Goal: Task Accomplishment & Management: Complete application form

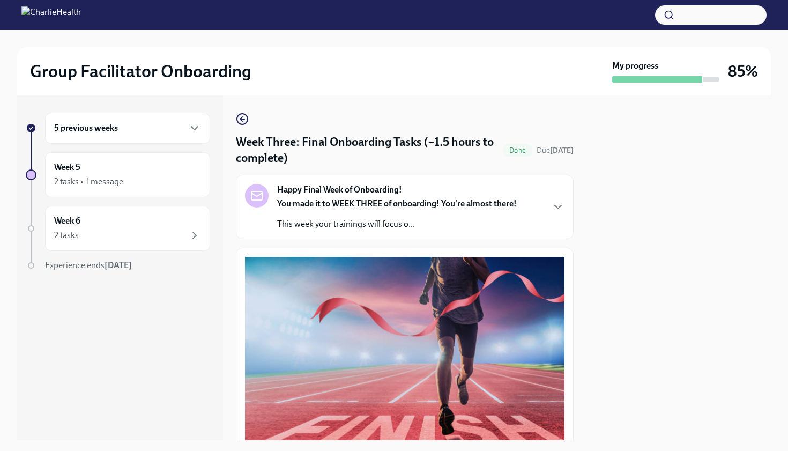
click at [156, 130] on div "5 previous weeks" at bounding box center [127, 128] width 147 height 13
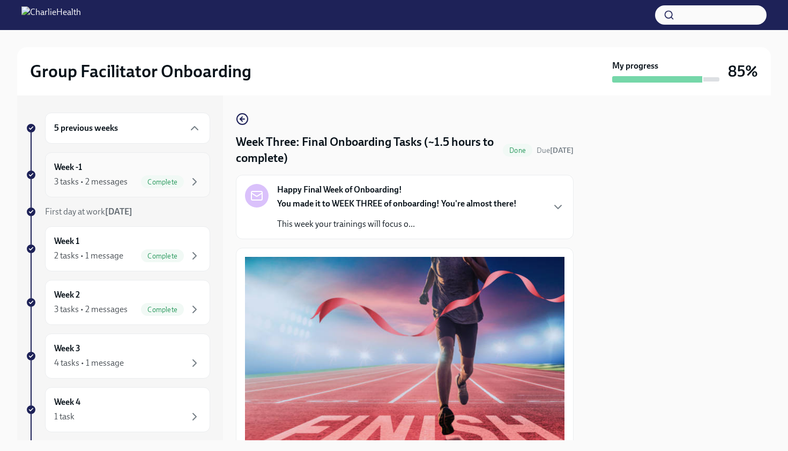
click at [144, 183] on span "Complete" at bounding box center [162, 182] width 43 height 8
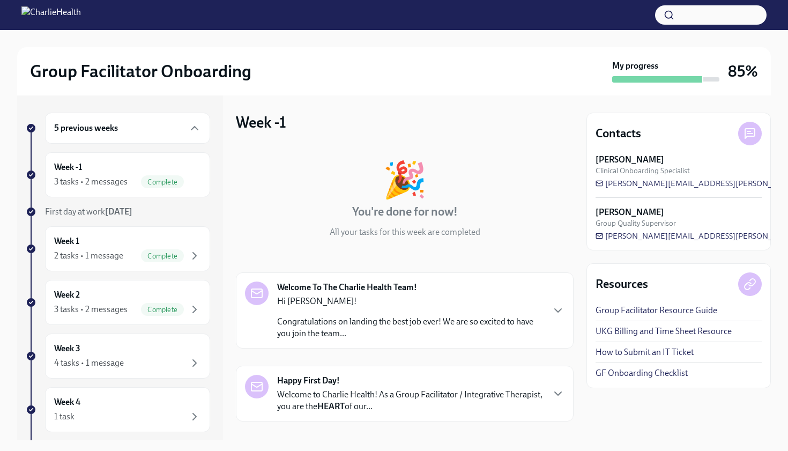
click at [388, 306] on div "Welcome To The Charlie Health Team! Hi [PERSON_NAME]! Congratulations on landin…" at bounding box center [405, 311] width 320 height 58
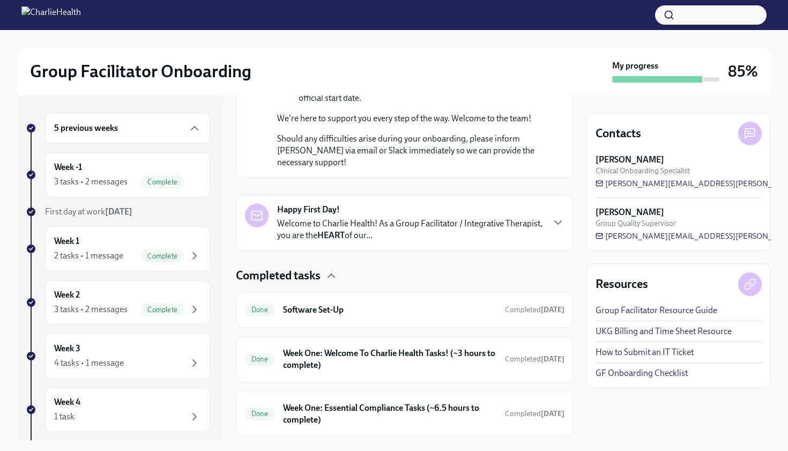
scroll to position [729, 0]
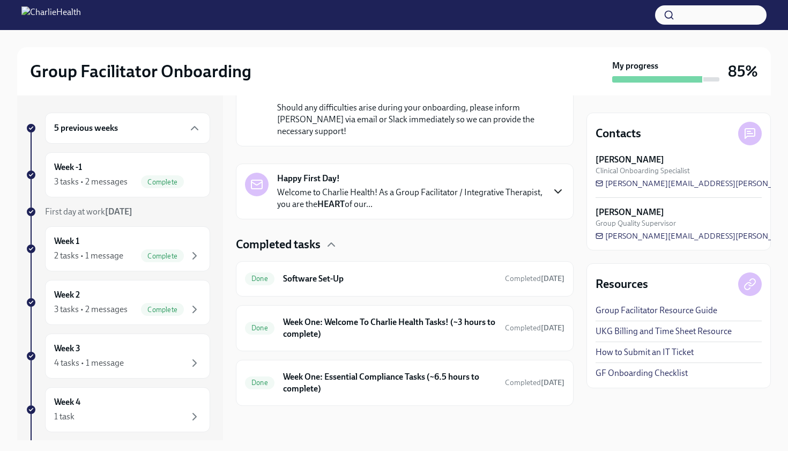
click at [388, 198] on icon "button" at bounding box center [558, 191] width 13 height 13
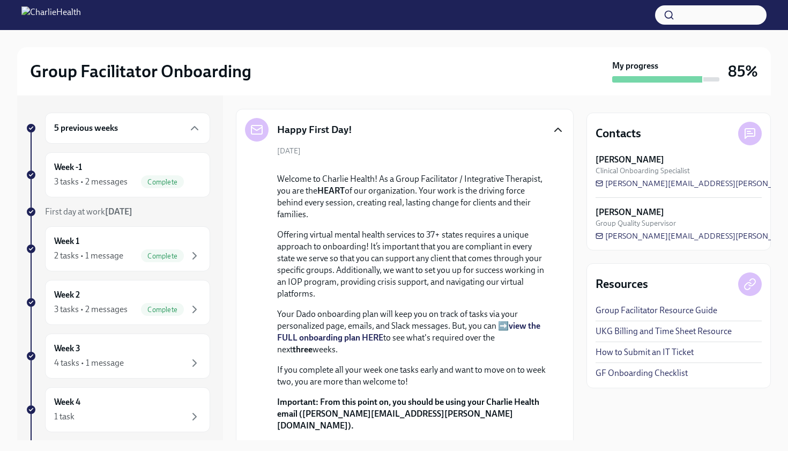
scroll to position [756, 0]
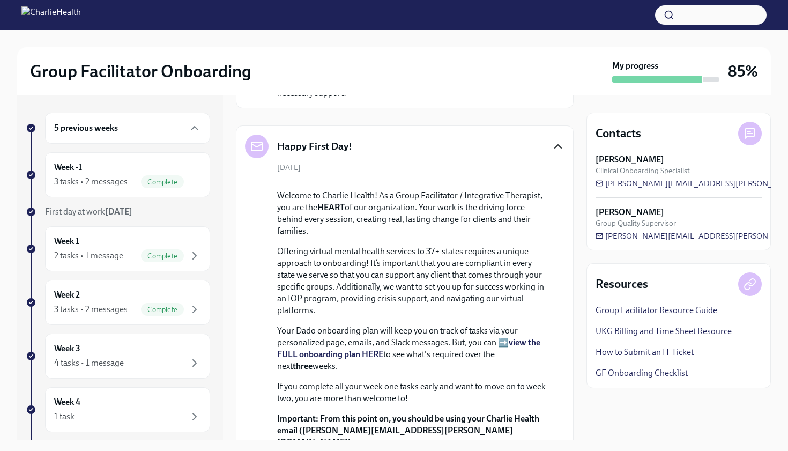
click at [388, 153] on icon "button" at bounding box center [558, 146] width 13 height 13
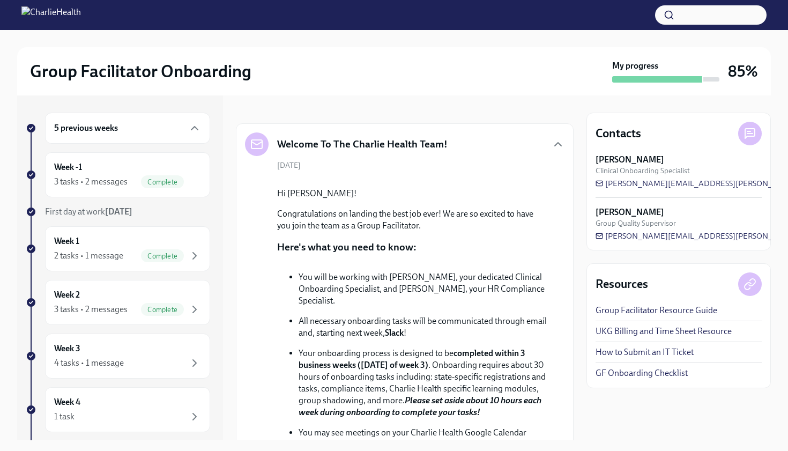
scroll to position [134, 0]
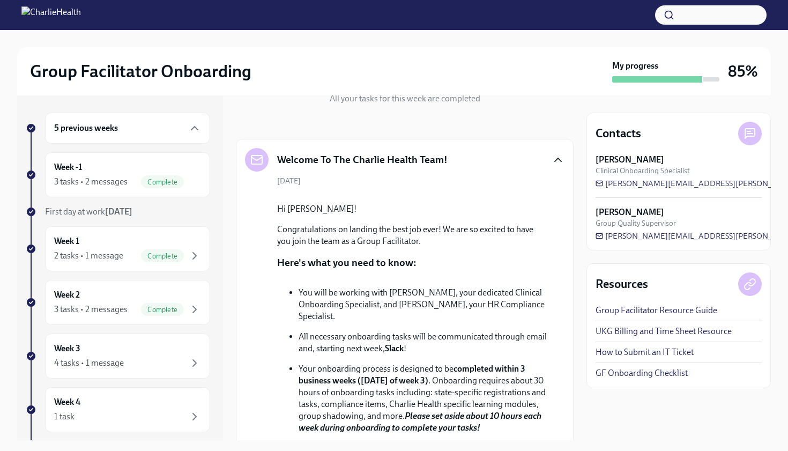
click at [388, 158] on icon "button" at bounding box center [558, 159] width 6 height 3
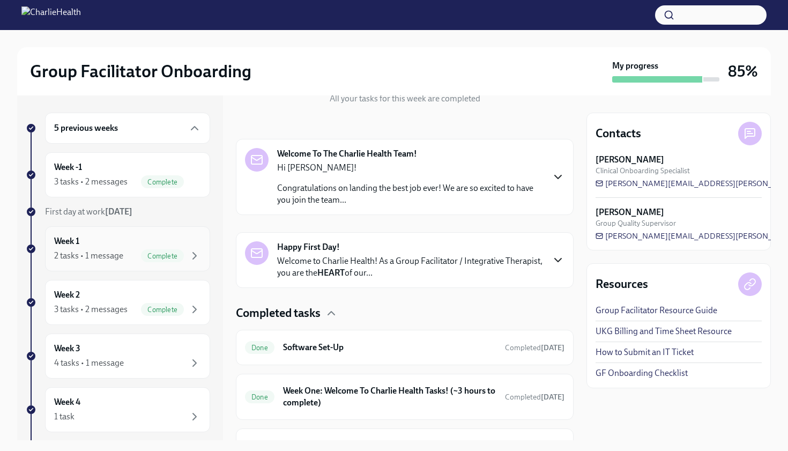
click at [127, 251] on div "2 tasks • 1 message Complete" at bounding box center [127, 255] width 147 height 13
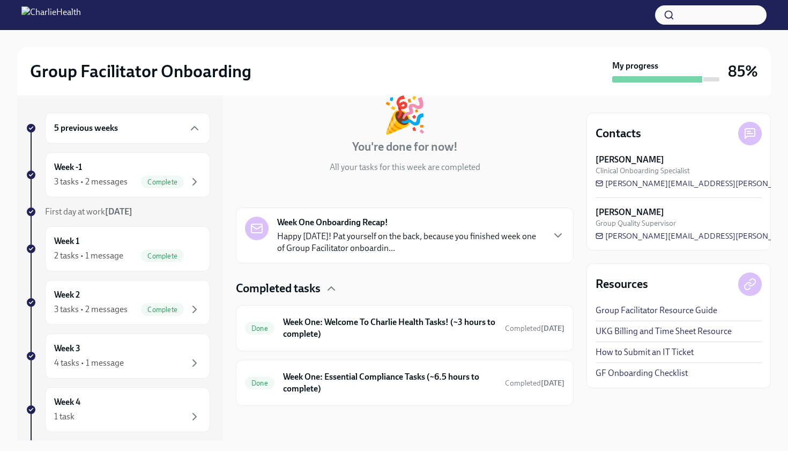
click at [272, 182] on div "🎉 You're done for now! All your tasks for this week are completed Week One Onbo…" at bounding box center [405, 243] width 338 height 326
click at [185, 258] on div "Complete" at bounding box center [171, 255] width 60 height 13
click at [167, 247] on div "Week 1 2 tasks • 1 message Complete" at bounding box center [127, 248] width 147 height 27
click at [187, 313] on div "Complete" at bounding box center [171, 309] width 60 height 13
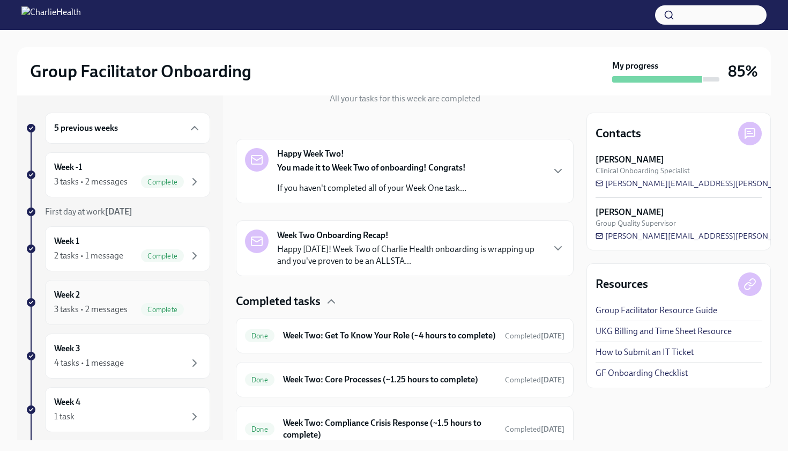
scroll to position [21, 0]
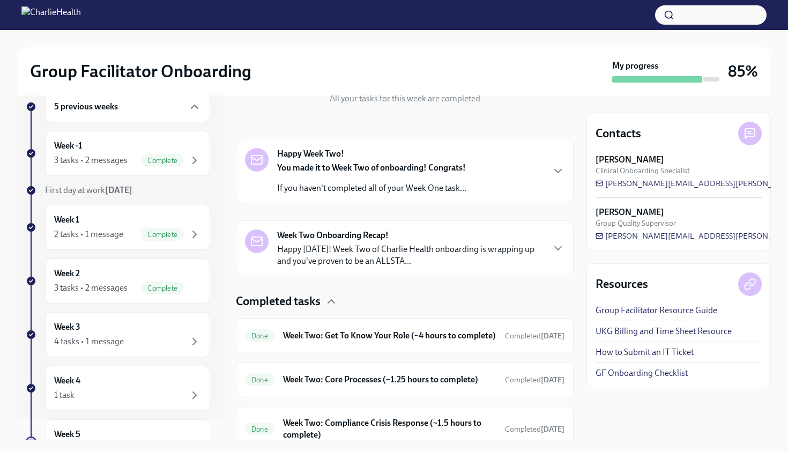
click at [388, 289] on div "🎉 You're done for now! All your tasks for this week are completed Happy Week Tw…" at bounding box center [405, 231] width 338 height 441
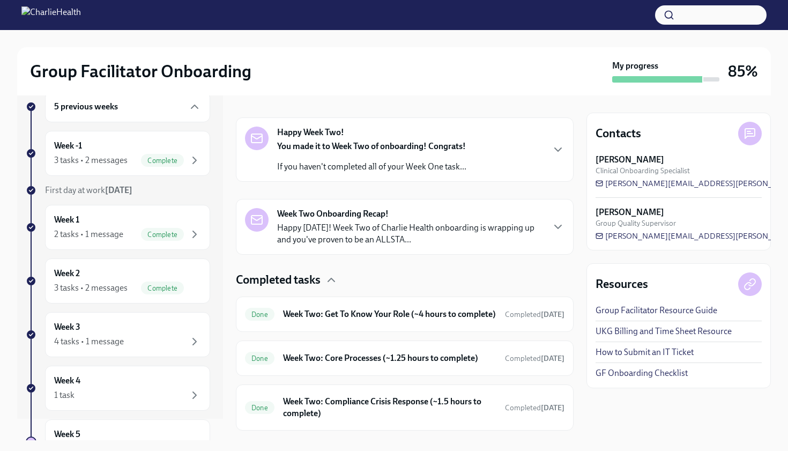
scroll to position [176, 0]
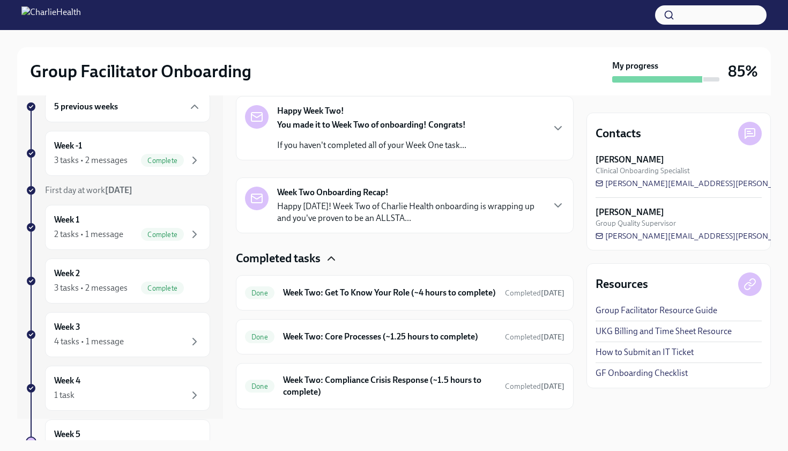
click at [335, 257] on icon "button" at bounding box center [331, 258] width 13 height 13
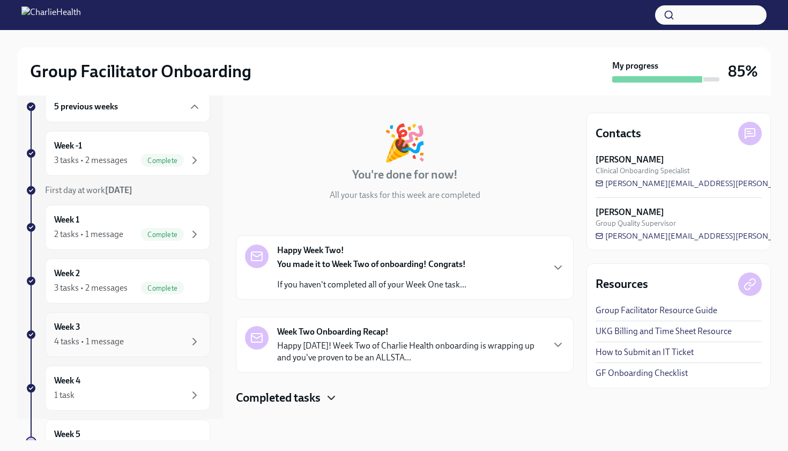
click at [187, 335] on div "4 tasks • 1 message" at bounding box center [127, 341] width 147 height 13
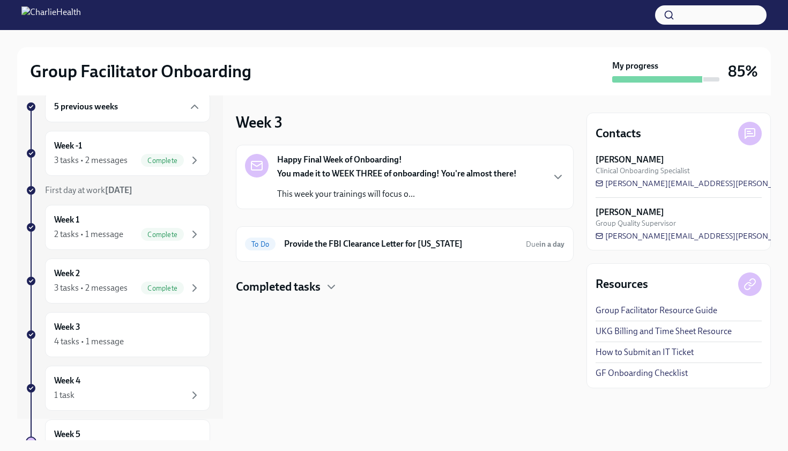
click at [326, 286] on div "Completed tasks" at bounding box center [405, 287] width 338 height 16
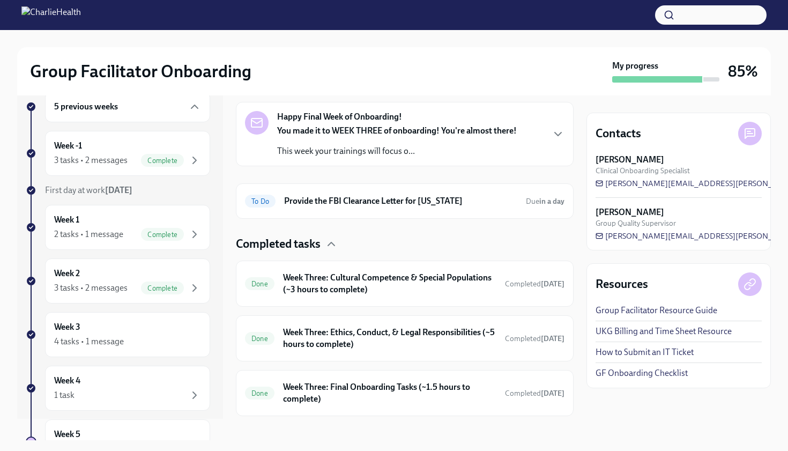
scroll to position [53, 0]
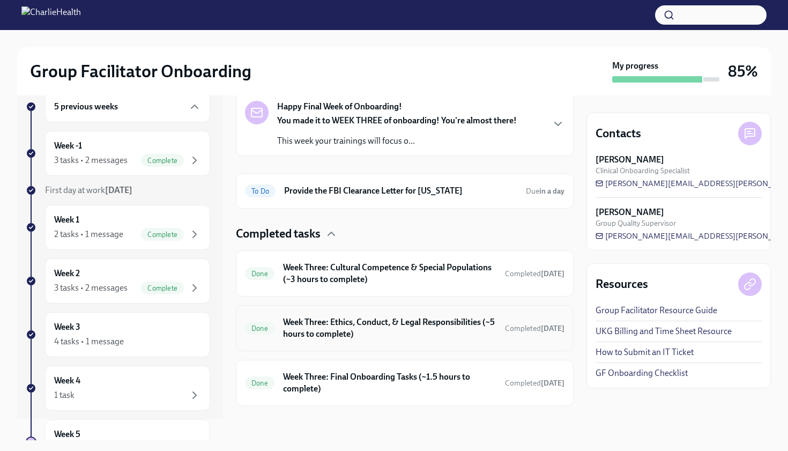
click at [354, 316] on h6 "Week Three: Ethics, Conduct, & Legal Responsibilities (~5 hours to complete)" at bounding box center [389, 328] width 213 height 24
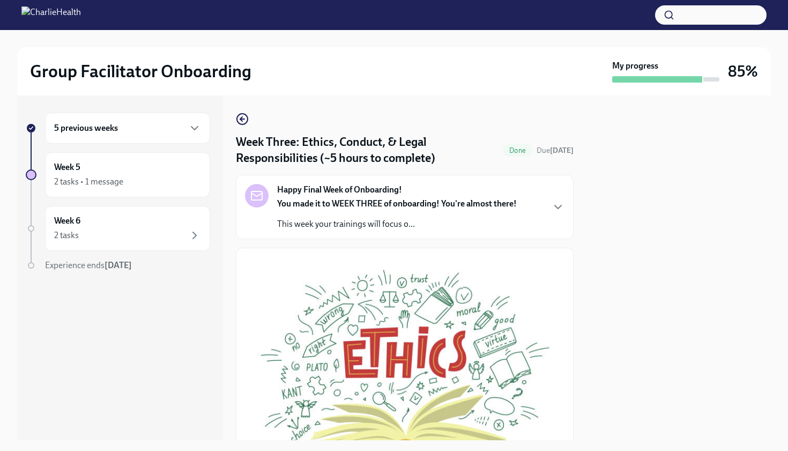
click at [388, 207] on icon "button" at bounding box center [558, 207] width 13 height 13
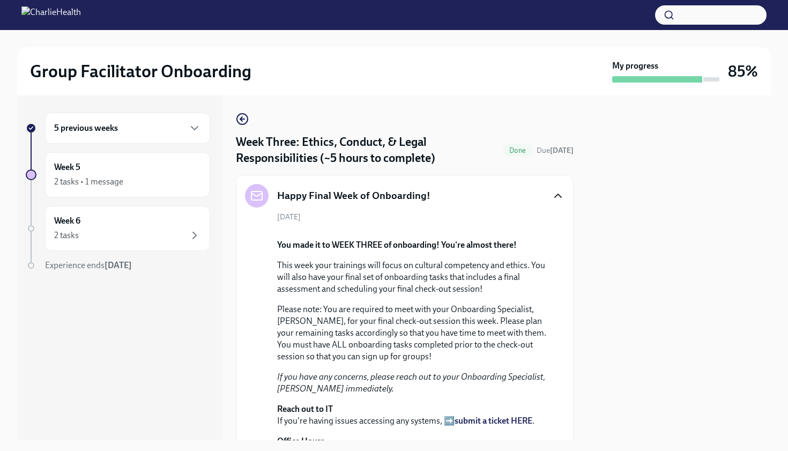
click at [388, 193] on icon "button" at bounding box center [558, 195] width 13 height 13
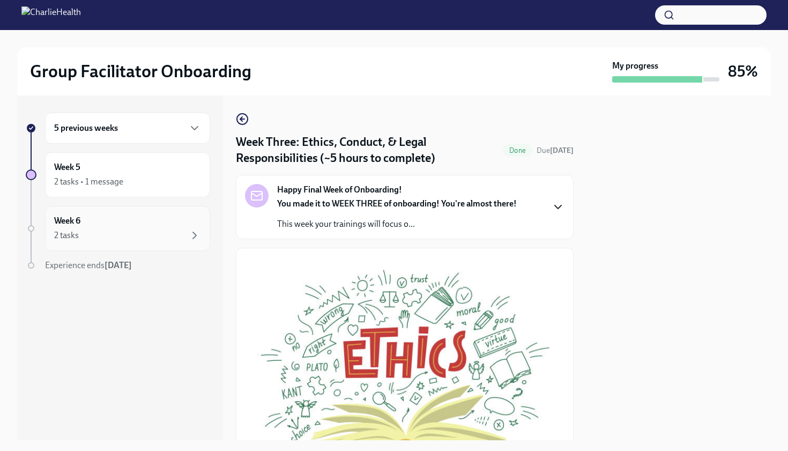
click at [192, 223] on div "Week 6 2 tasks" at bounding box center [127, 228] width 147 height 27
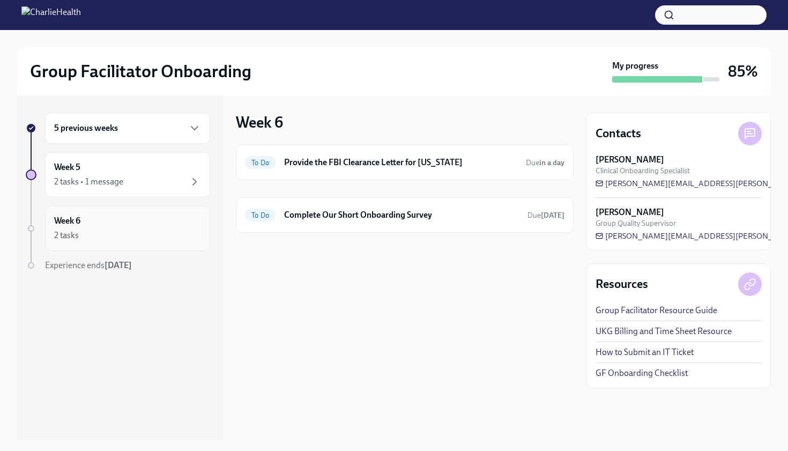
click at [193, 236] on icon "button" at bounding box center [194, 235] width 13 height 13
click at [167, 230] on div "2 tasks" at bounding box center [127, 235] width 147 height 13
click at [388, 221] on div "To Do Complete Our Short Onboarding Survey Due [DATE]" at bounding box center [405, 214] width 320 height 17
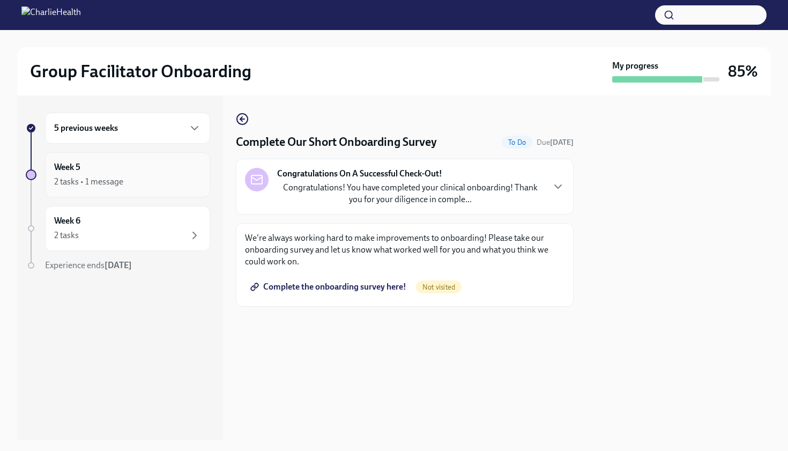
click at [107, 183] on div "2 tasks • 1 message" at bounding box center [88, 182] width 69 height 12
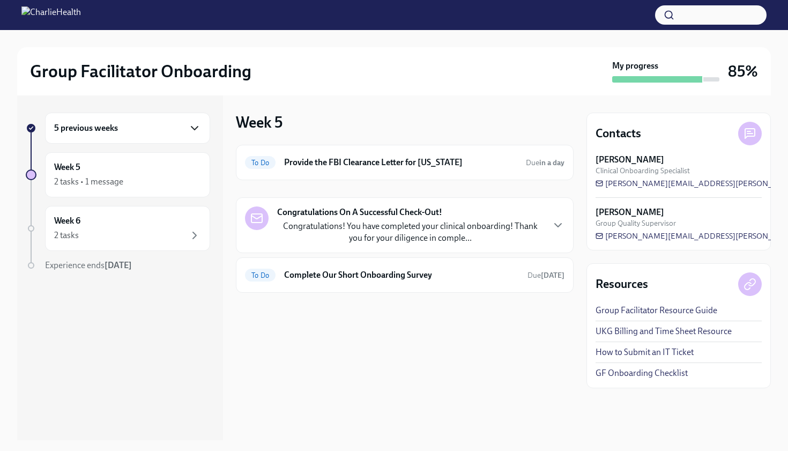
click at [188, 130] on icon "button" at bounding box center [194, 128] width 13 height 13
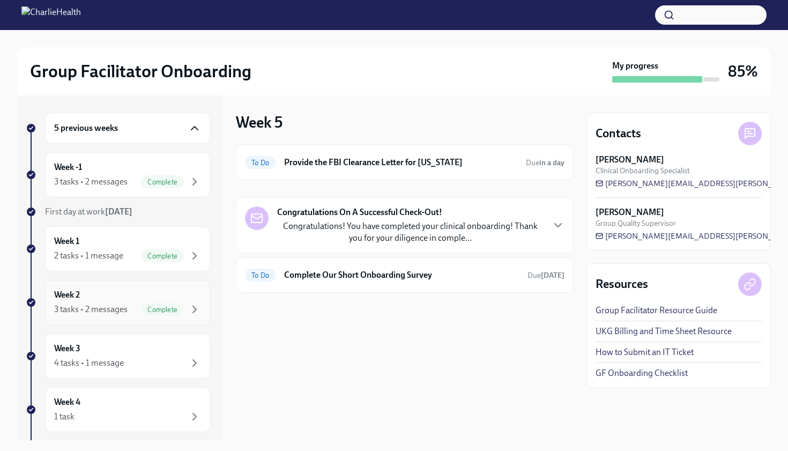
click at [166, 316] on div "Week 2 3 tasks • 2 messages Complete" at bounding box center [127, 302] width 165 height 45
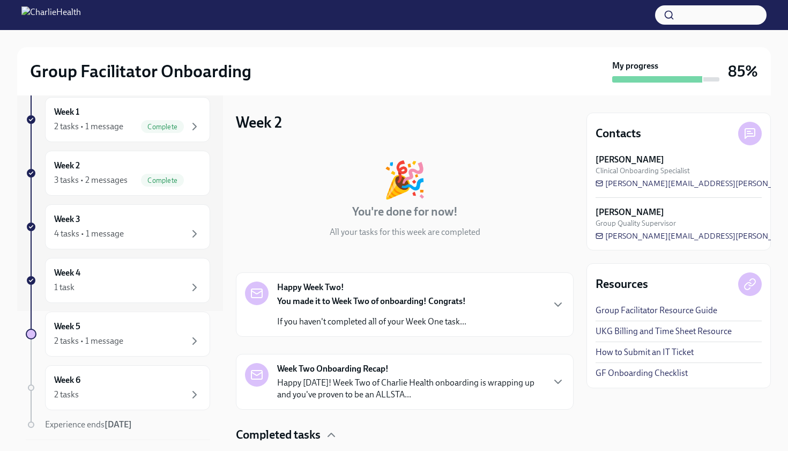
scroll to position [162, 0]
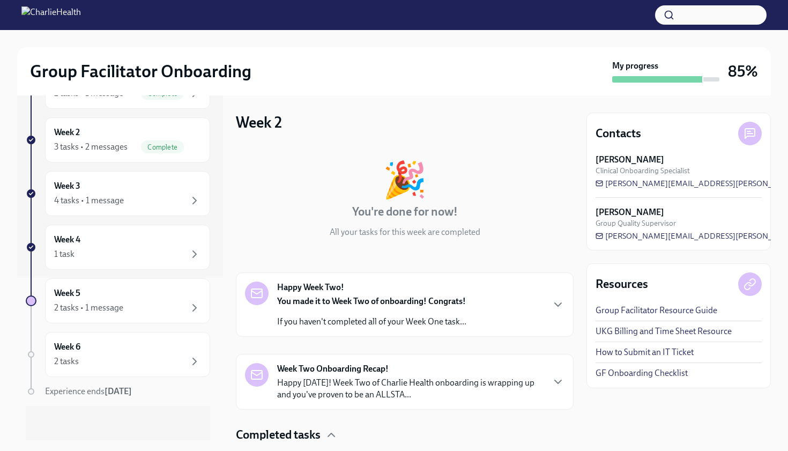
click at [313, 410] on h4 "Completed tasks" at bounding box center [278, 435] width 85 height 16
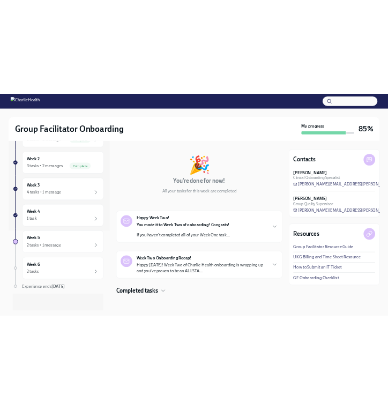
scroll to position [37, 0]
